Goal: Find specific page/section: Find specific page/section

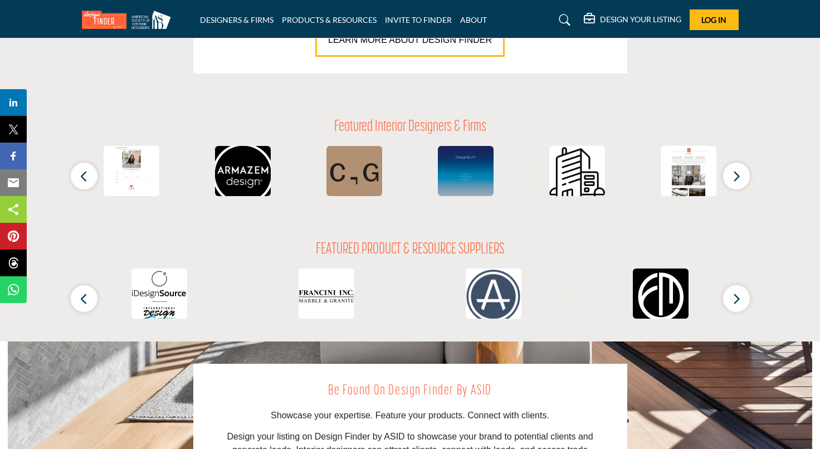
scroll to position [976, 0]
click at [99, 14] on img at bounding box center [129, 20] width 95 height 18
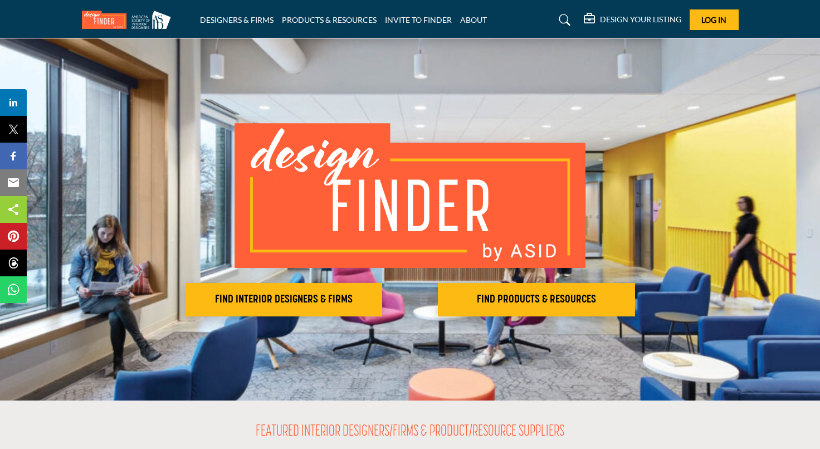
click at [147, 23] on img at bounding box center [129, 20] width 95 height 18
click at [565, 12] on link at bounding box center [563, 20] width 30 height 18
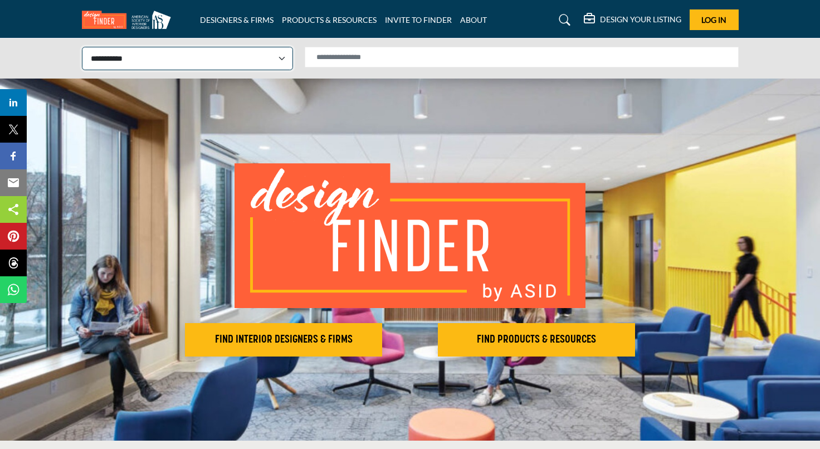
click at [255, 53] on select "**********" at bounding box center [187, 59] width 211 height 24
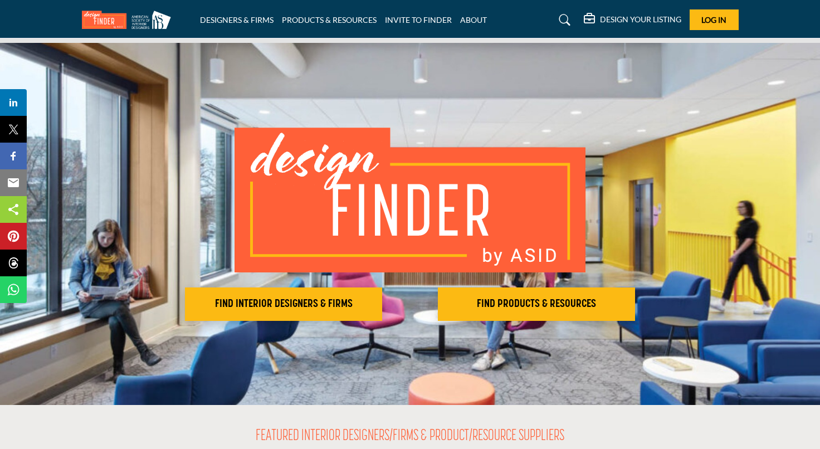
scroll to position [38, 0]
